Goal: Task Accomplishment & Management: Complete application form

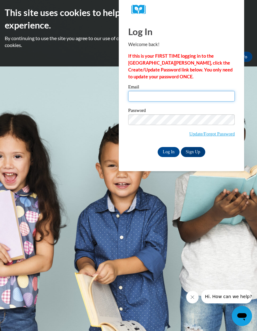
click at [158, 93] on input "Email" at bounding box center [181, 96] width 106 height 11
type input "jessiekardotzke16@gmail.com"
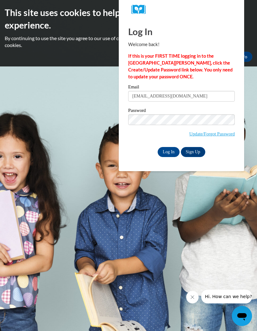
click at [170, 153] on input "Log In" at bounding box center [168, 152] width 22 height 10
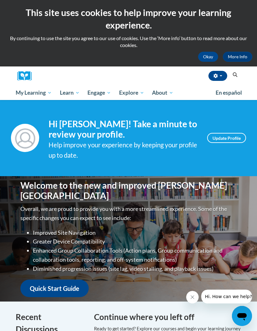
click at [0, 0] on span "My Course Progress" at bounding box center [0, 0] width 0 height 0
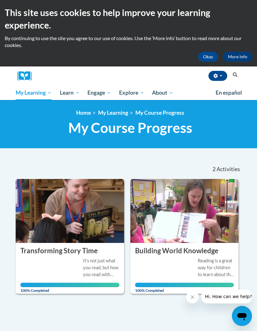
click at [236, 75] on icon "Search" at bounding box center [235, 74] width 6 height 5
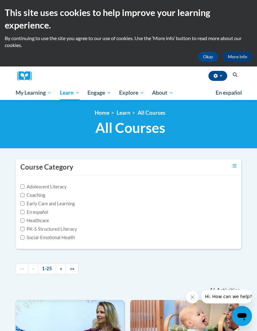
click at [0, 0] on span "Certificates" at bounding box center [0, 0] width 0 height 0
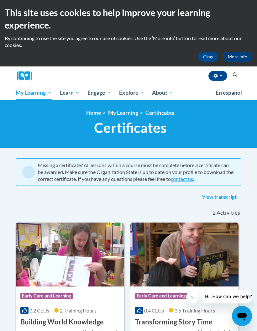
click at [235, 72] on icon "Search" at bounding box center [235, 74] width 6 height 5
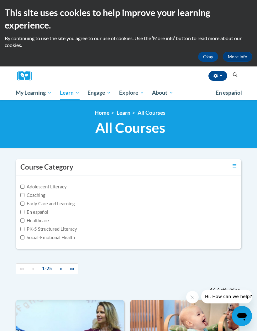
click at [236, 75] on icon "Search" at bounding box center [235, 74] width 5 height 5
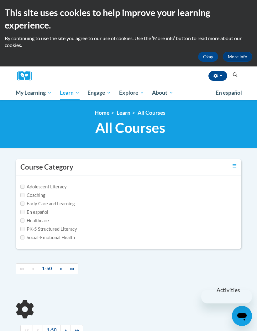
click at [234, 73] on icon "Search" at bounding box center [235, 74] width 6 height 5
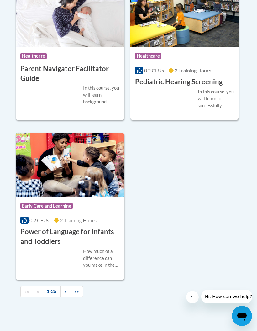
scroll to position [2111, 0]
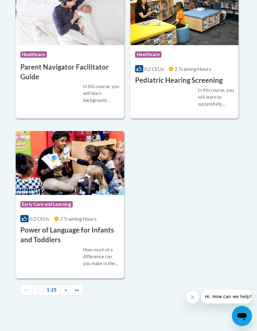
click at [66, 285] on link "»" at bounding box center [65, 289] width 10 height 11
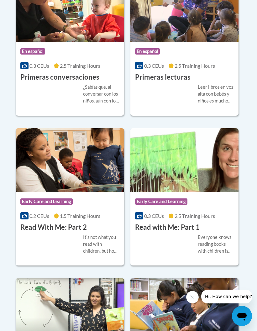
scroll to position [321, 0]
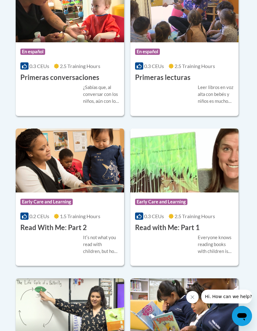
click at [192, 176] on img at bounding box center [184, 160] width 108 height 64
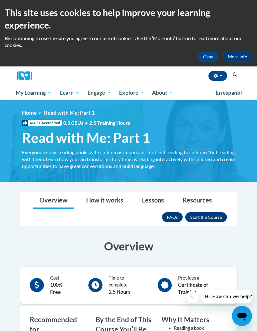
click at [213, 217] on button "Enroll" at bounding box center [206, 217] width 42 height 10
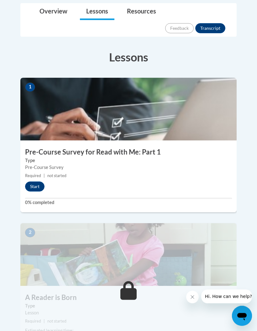
scroll to position [187, 0]
click at [39, 181] on button "Start" at bounding box center [34, 186] width 19 height 10
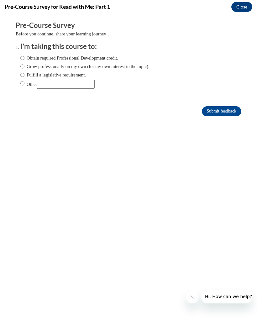
scroll to position [0, 0]
click at [102, 58] on label "Obtain required Professional Development credit." at bounding box center [69, 57] width 98 height 7
click at [24, 58] on input "Obtain required Professional Development credit." at bounding box center [22, 57] width 4 height 7
radio input "true"
click at [221, 108] on input "Submit feedback" at bounding box center [221, 111] width 39 height 10
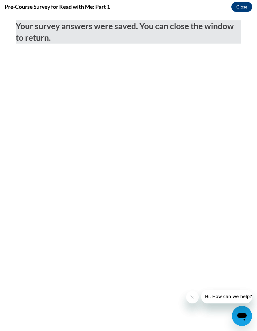
click at [241, 5] on button "Close" at bounding box center [241, 7] width 21 height 10
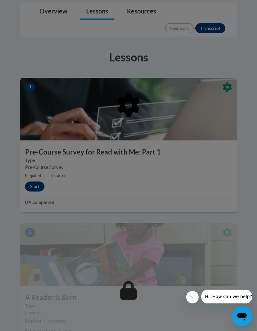
click at [235, 253] on div at bounding box center [128, 165] width 257 height 331
click at [192, 299] on icon "Close message from company" at bounding box center [192, 296] width 5 height 5
